Goal: Navigation & Orientation: Find specific page/section

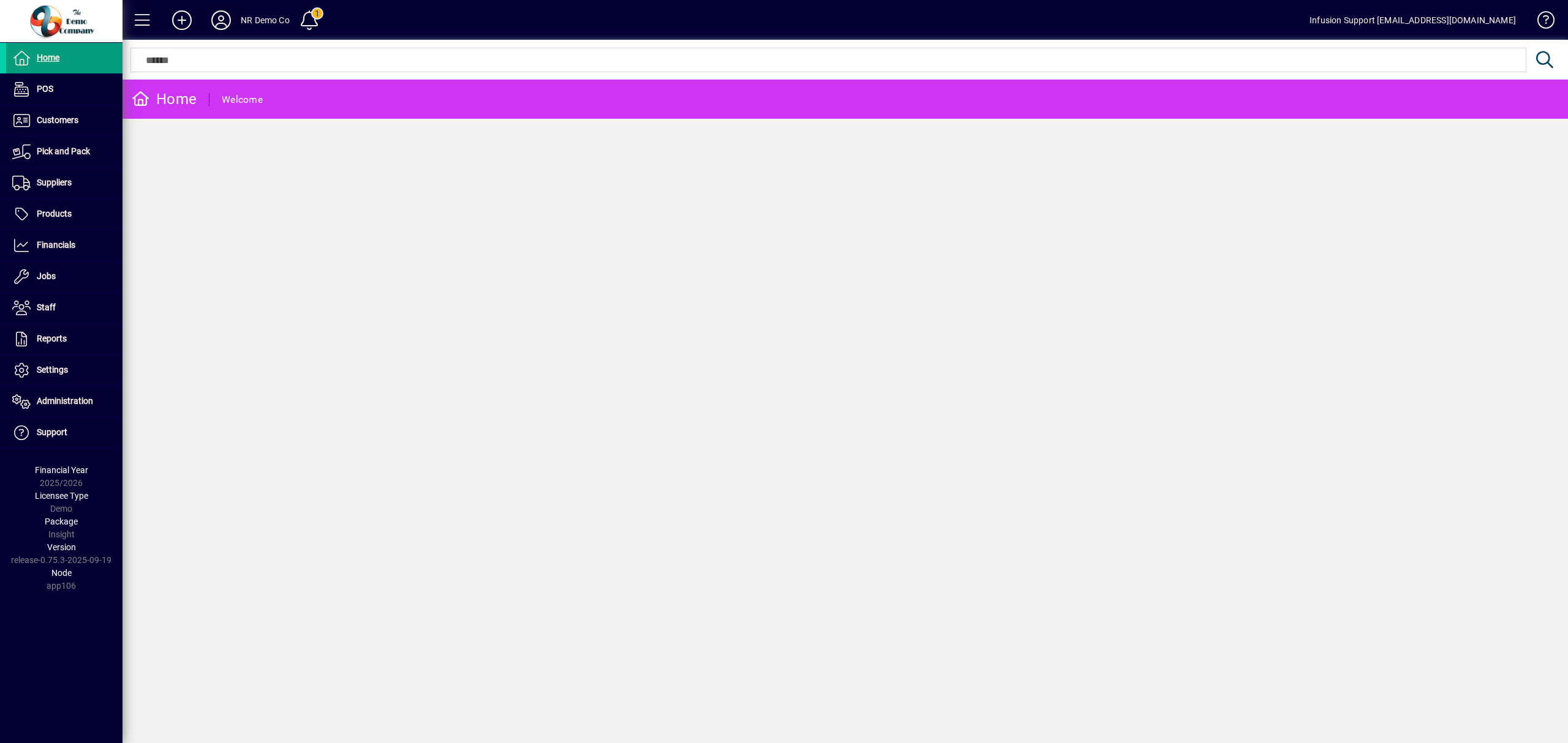
click at [223, 22] on icon at bounding box center [221, 21] width 25 height 20
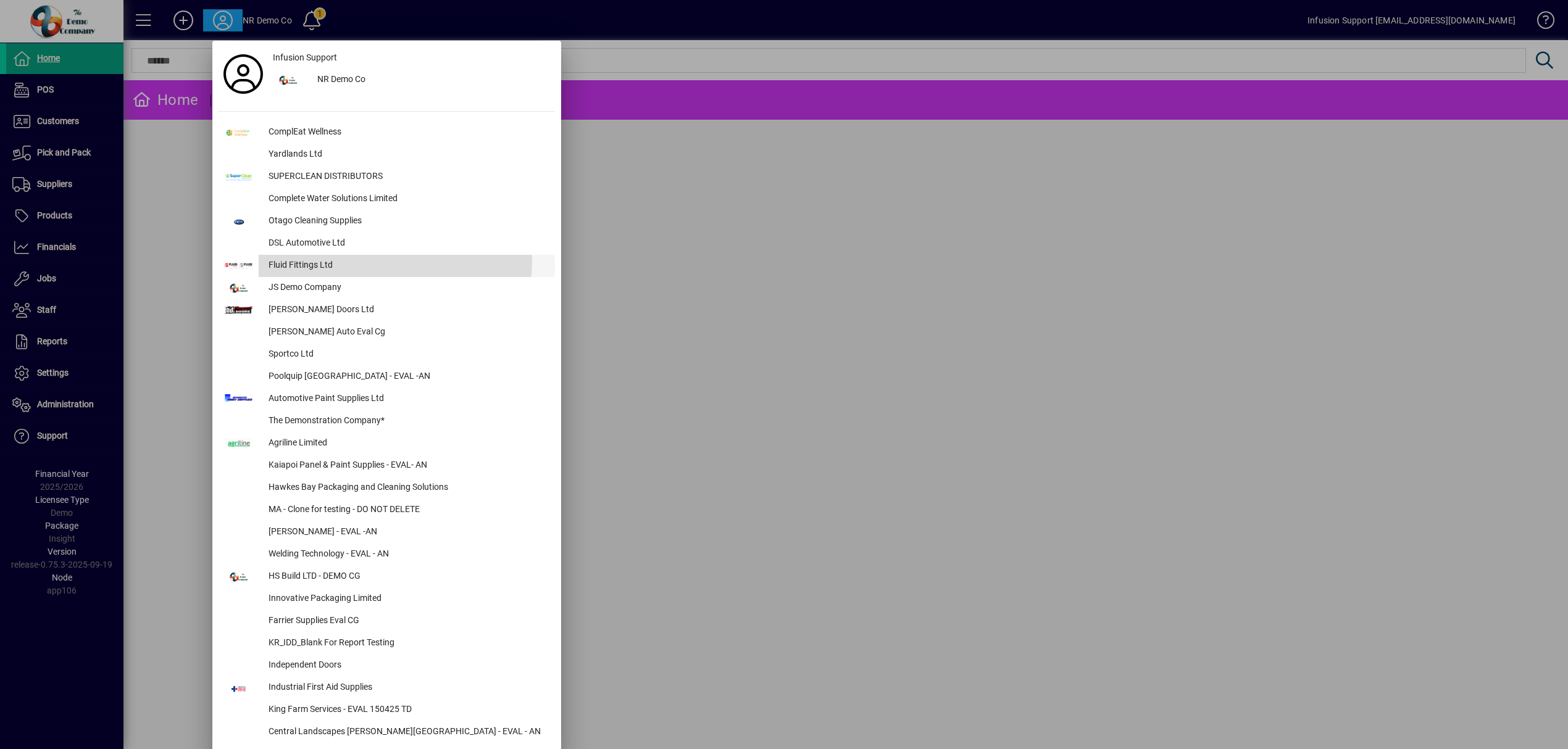
click at [293, 257] on div "Fluid Fittings Ltd" at bounding box center [406, 266] width 296 height 22
